Goal: Task Accomplishment & Management: Use online tool/utility

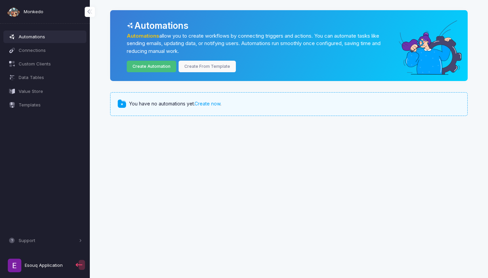
click at [148, 67] on link "Create Automation" at bounding box center [152, 67] width 50 height 12
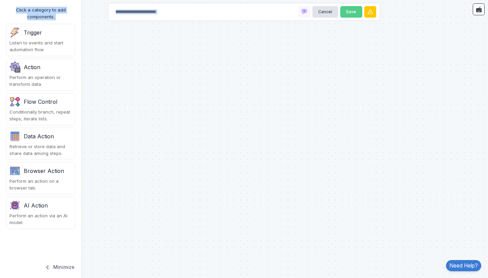
drag, startPoint x: 49, startPoint y: 58, endPoint x: 148, endPoint y: 88, distance: 103.1
click at [148, 88] on automation-editor "Cancel Save Click a category to add components. Trigger Listen to events and st…" at bounding box center [244, 139] width 488 height 278
click at [76, 35] on div "Click a category to add components. Trigger Listen to events and start automati…" at bounding box center [40, 139] width 81 height 278
click at [60, 35] on div "Trigger" at bounding box center [40, 32] width 62 height 11
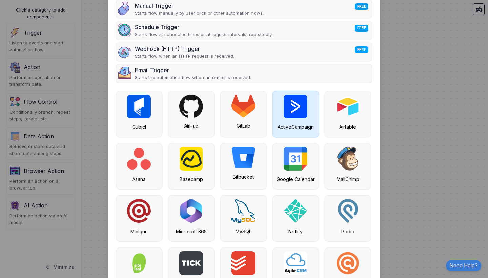
scroll to position [34, 0]
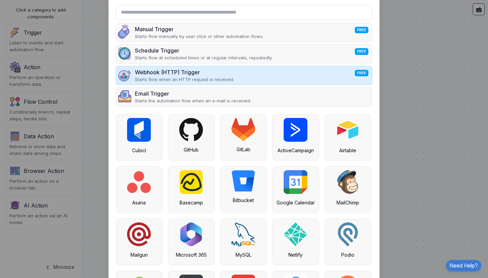
click at [215, 68] on div "Webhook (HTTP) Trigger FREE" at bounding box center [184, 72] width 99 height 8
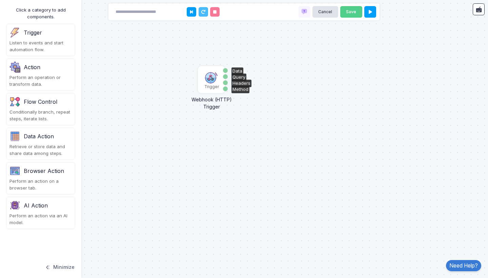
click at [212, 80] on img at bounding box center [212, 77] width 14 height 14
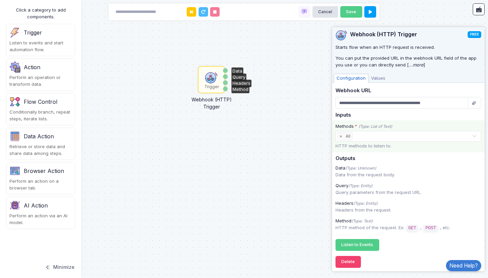
scroll to position [4, 0]
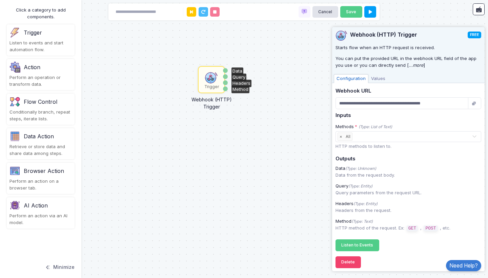
click at [280, 53] on div "Trigger Webhook (HTTP) Trigger Data Query Headers Method" at bounding box center [244, 139] width 488 height 278
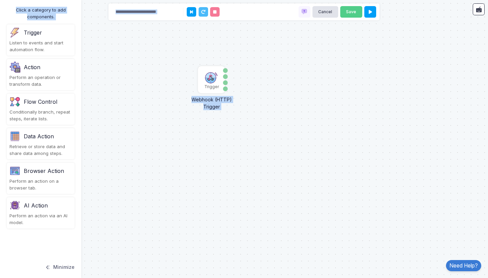
drag, startPoint x: 39, startPoint y: 63, endPoint x: 265, endPoint y: 102, distance: 229.4
click at [265, 102] on automation-editor "Trigger Webhook (HTTP) Trigger Data Query Headers Method Cancel Save Click a ca…" at bounding box center [244, 139] width 488 height 278
click at [224, 133] on div "Trigger Webhook (HTTP) Trigger Data Query Headers Method" at bounding box center [244, 139] width 488 height 278
click at [29, 77] on div "Perform an operation or transform data." at bounding box center [40, 80] width 62 height 13
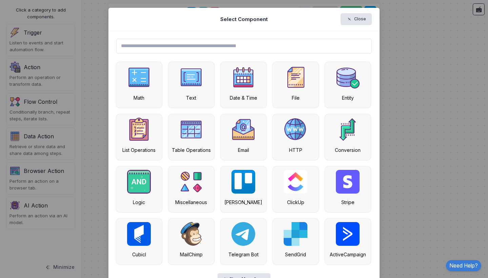
click at [241, 47] on input "text" at bounding box center [244, 46] width 256 height 15
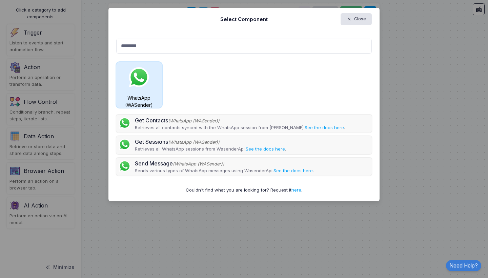
type input "********"
click at [149, 88] on img at bounding box center [139, 77] width 24 height 24
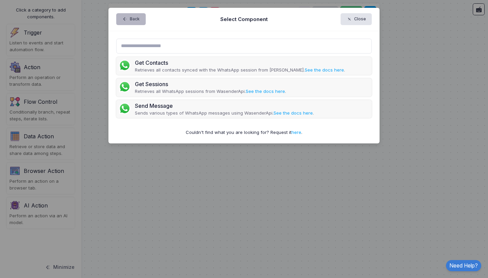
click at [133, 22] on button "Back" at bounding box center [130, 19] width 29 height 12
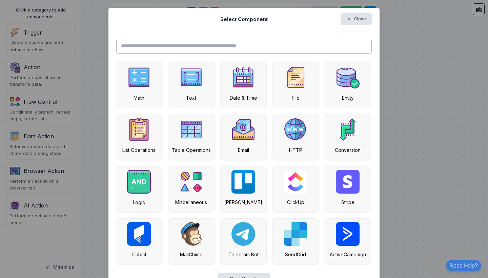
click at [187, 43] on input "text" at bounding box center [244, 46] width 256 height 15
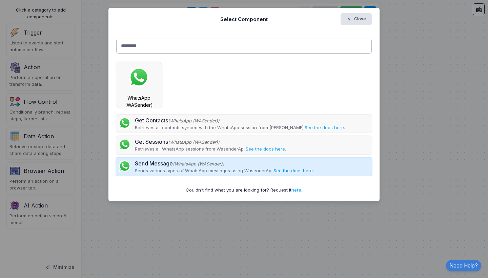
type input "********"
click at [285, 170] on link "See the docs here" at bounding box center [293, 170] width 39 height 5
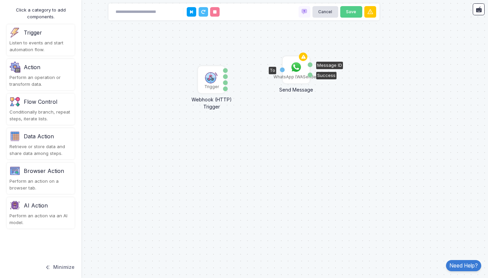
click at [296, 70] on img at bounding box center [297, 67] width 14 height 14
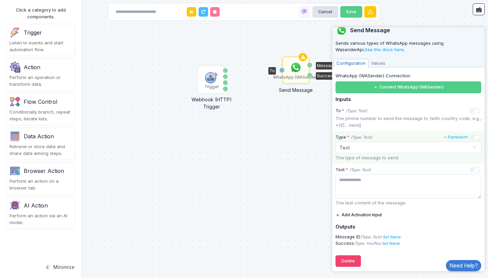
scroll to position [8, 0]
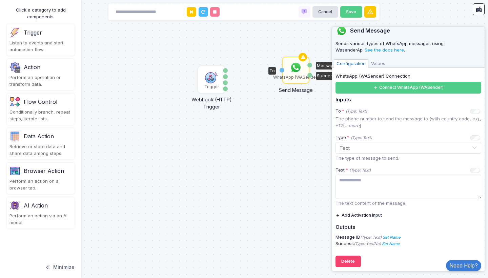
click at [383, 64] on span "Values" at bounding box center [378, 63] width 20 height 9
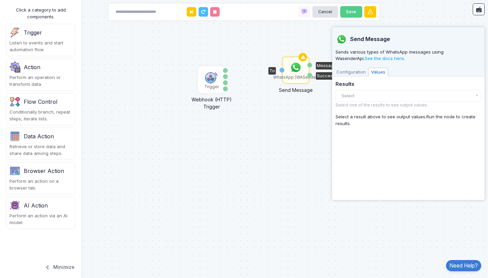
click at [356, 91] on button "Select" at bounding box center [409, 96] width 146 height 12
click at [357, 66] on div "Configuration Values" at bounding box center [408, 71] width 153 height 10
click at [49, 15] on div "Click a category to add components." at bounding box center [41, 13] width 68 height 13
click at [275, 1] on div "Trigger Webhook (HTTP) Trigger Data Query Headers Method WhatsApp (WASender) Se…" at bounding box center [244, 139] width 488 height 278
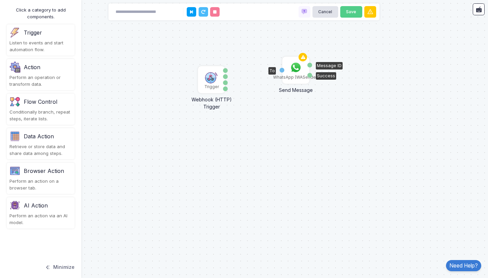
click at [281, 69] on div "To" at bounding box center [282, 70] width 5 height 5
click at [225, 79] on div "Data Query Headers Method" at bounding box center [225, 80] width 5 height 26
drag, startPoint x: 225, startPoint y: 72, endPoint x: 282, endPoint y: 69, distance: 57.3
click at [0, 0] on div "1 Trigger Webhook (HTTP) Trigger Data Query Headers Method WhatsApp (WASender) …" at bounding box center [0, 0] width 0 height 0
click at [223, 143] on div "1 Trigger Webhook (HTTP) Trigger Data Query Headers Method WhatsApp (WASender) …" at bounding box center [244, 139] width 488 height 278
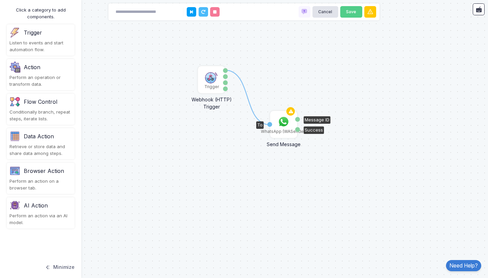
drag, startPoint x: 295, startPoint y: 79, endPoint x: 282, endPoint y: 142, distance: 64.8
click at [282, 135] on div "WhatsApp (WASender)" at bounding box center [283, 131] width 45 height 6
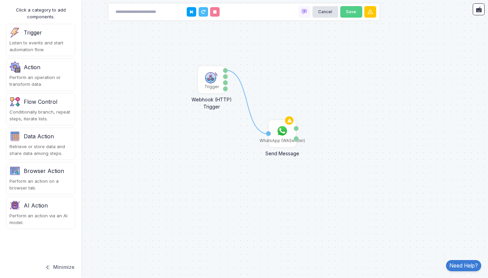
click at [275, 201] on div "1 Trigger Webhook (HTTP) Trigger Data Query Headers Method WhatsApp (WASender) …" at bounding box center [244, 139] width 488 height 278
drag, startPoint x: 281, startPoint y: 140, endPoint x: 234, endPoint y: 143, distance: 46.9
click at [260, 143] on div "WhatsApp (WASender)" at bounding box center [282, 141] width 45 height 6
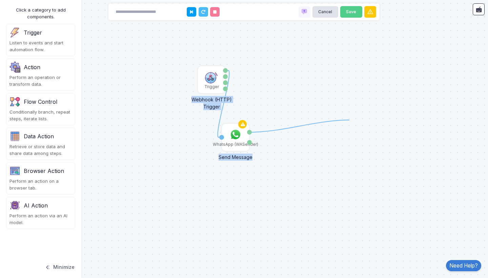
drag, startPoint x: 248, startPoint y: 132, endPoint x: 350, endPoint y: 120, distance: 102.0
click at [327, 153] on div "1 Trigger Webhook (HTTP) Trigger Data Query Headers Method WhatsApp (WASender) …" at bounding box center [244, 139] width 488 height 278
drag, startPoint x: 54, startPoint y: 138, endPoint x: 274, endPoint y: 126, distance: 220.0
click at [274, 127] on automation-editor "1 Trigger Webhook (HTTP) Trigger Data Query Headers Method WhatsApp (WASender) …" at bounding box center [244, 139] width 488 height 278
click at [82, 189] on div "1 Trigger Webhook (HTTP) Trigger Data Query Headers Method WhatsApp (WASender) …" at bounding box center [244, 139] width 488 height 278
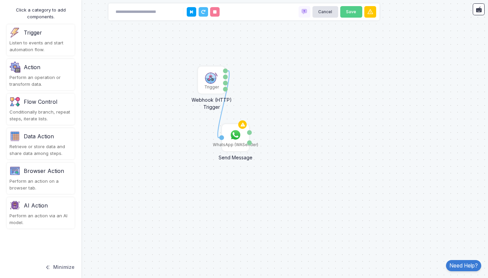
click at [28, 135] on div "Data Action" at bounding box center [39, 136] width 30 height 8
